Goal: Task Accomplishment & Management: Manage account settings

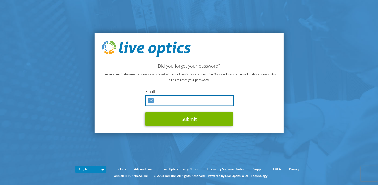
drag, startPoint x: 0, startPoint y: 0, endPoint x: 169, endPoint y: 99, distance: 195.5
click at [162, 101] on input "text" at bounding box center [190, 100] width 89 height 11
type input "faisal.ck@mannai.com.qa"
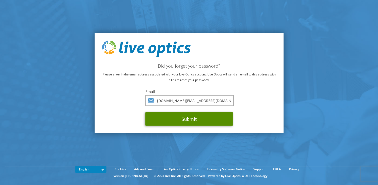
click at [192, 119] on button "Submit" at bounding box center [190, 119] width 88 height 14
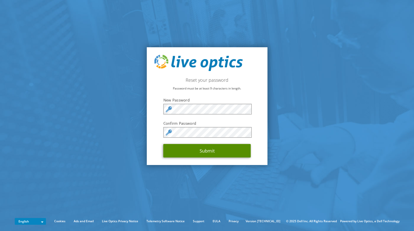
click at [220, 157] on button "Submit" at bounding box center [208, 151] width 88 height 14
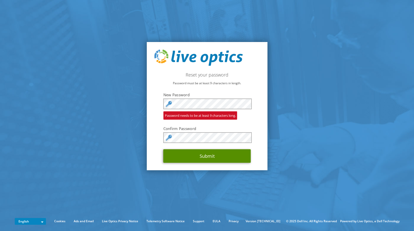
click at [229, 158] on button "Submit" at bounding box center [208, 156] width 88 height 14
